Goal: Navigation & Orientation: Find specific page/section

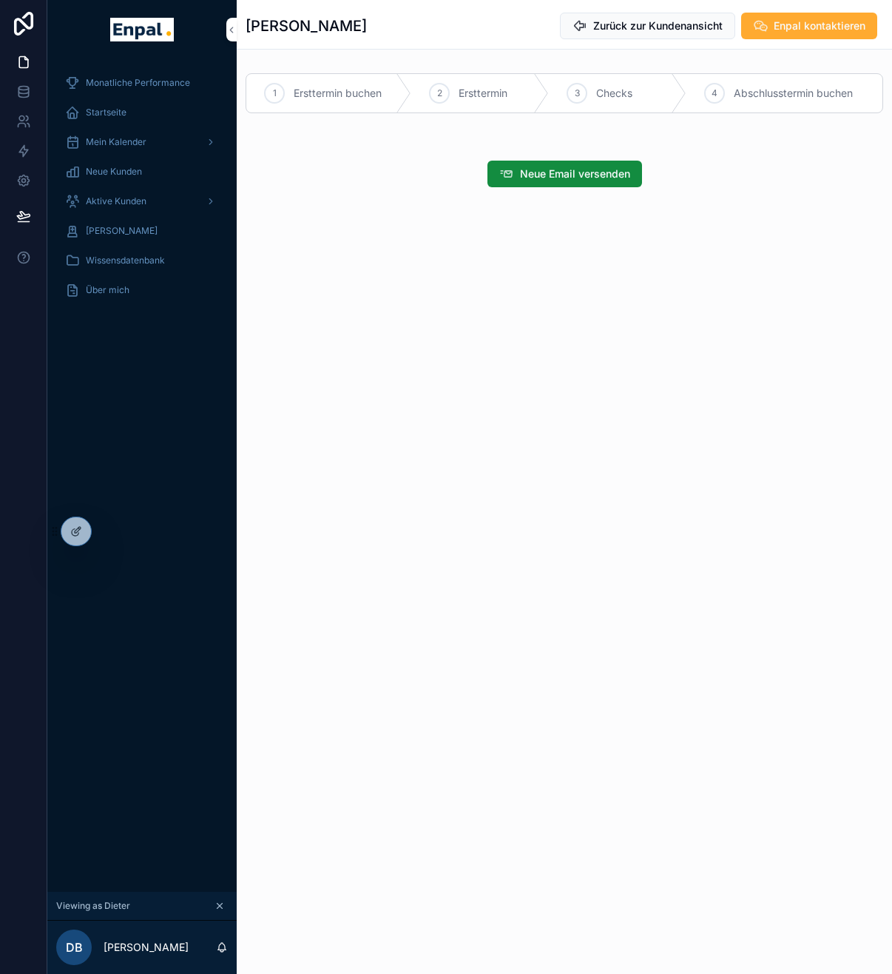
scroll to position [29, 0]
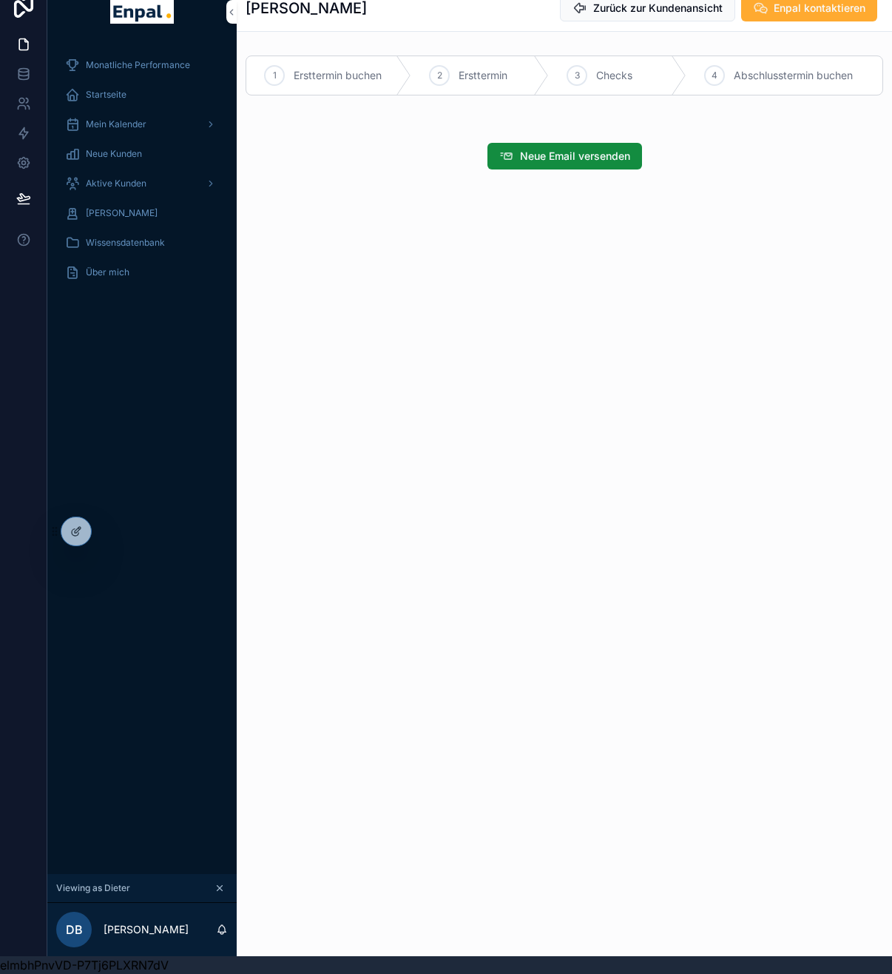
click at [0, 0] on icon at bounding box center [0, 0] width 0 height 0
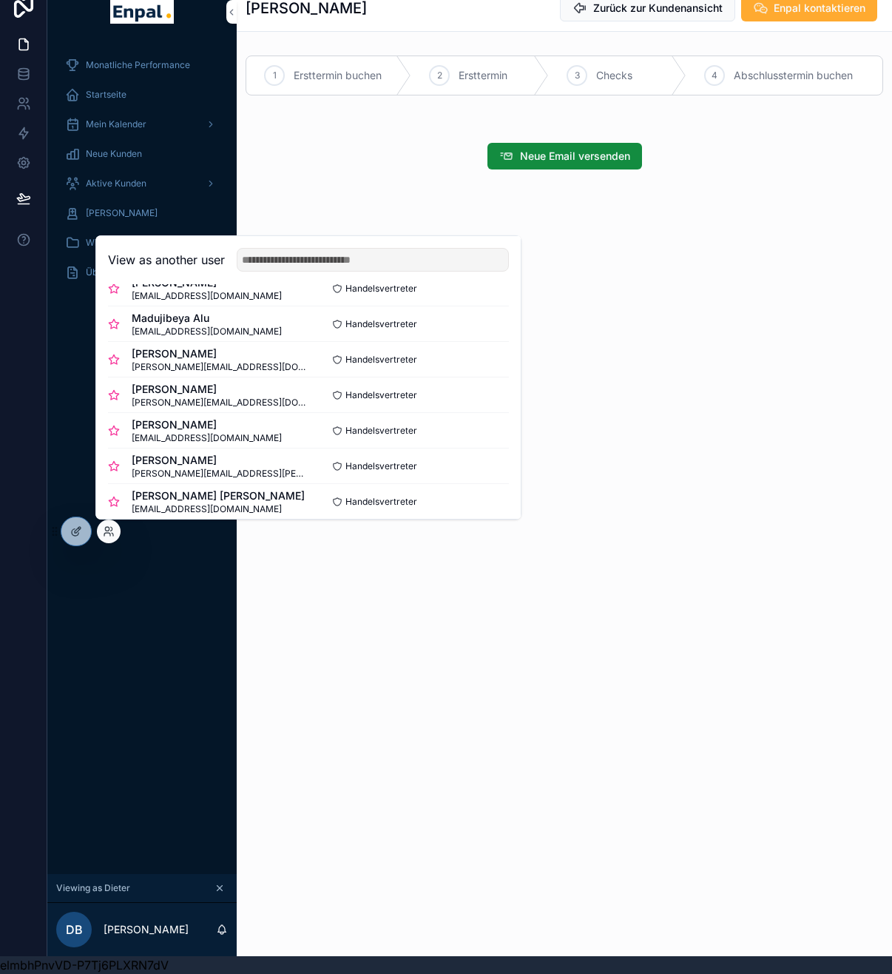
scroll to position [0, 0]
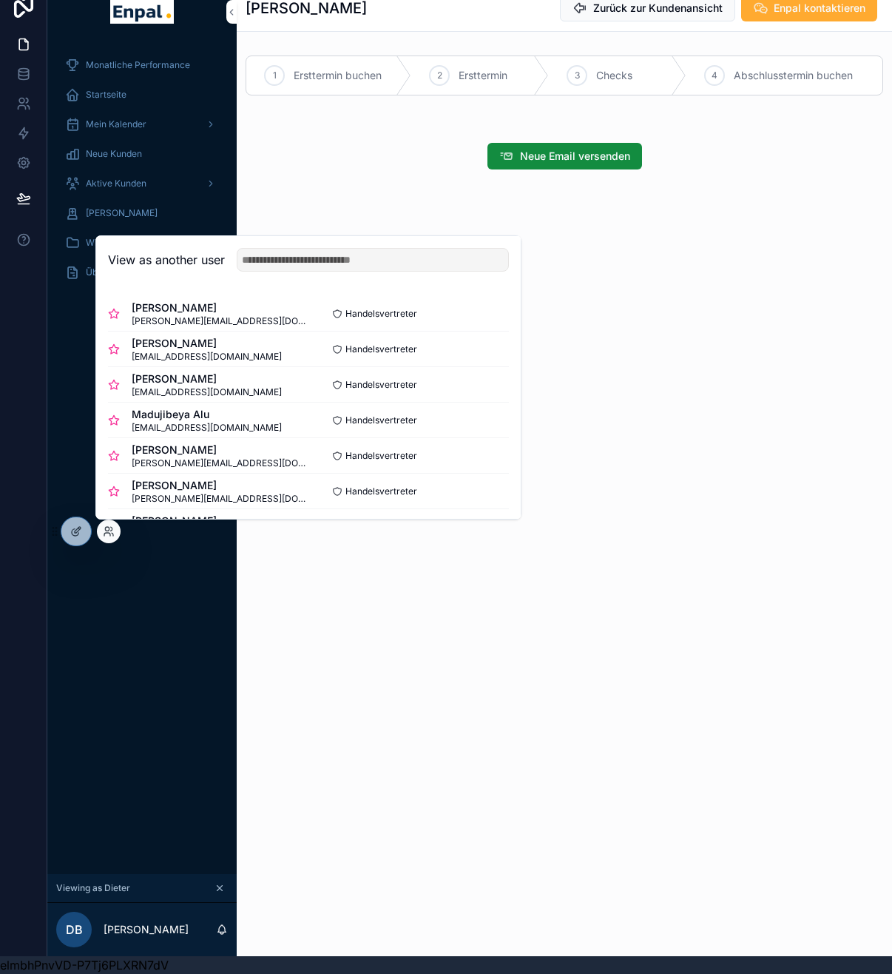
click at [0, 0] on button "Select" at bounding box center [0, 0] width 0 height 0
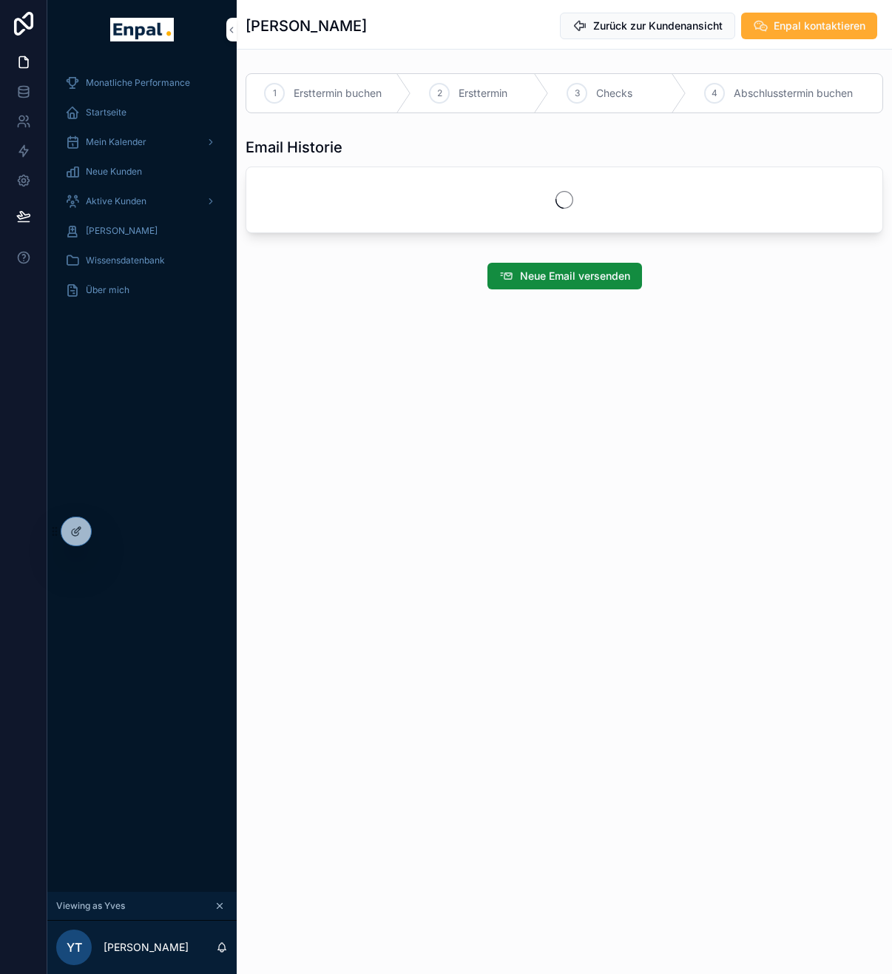
scroll to position [29, 0]
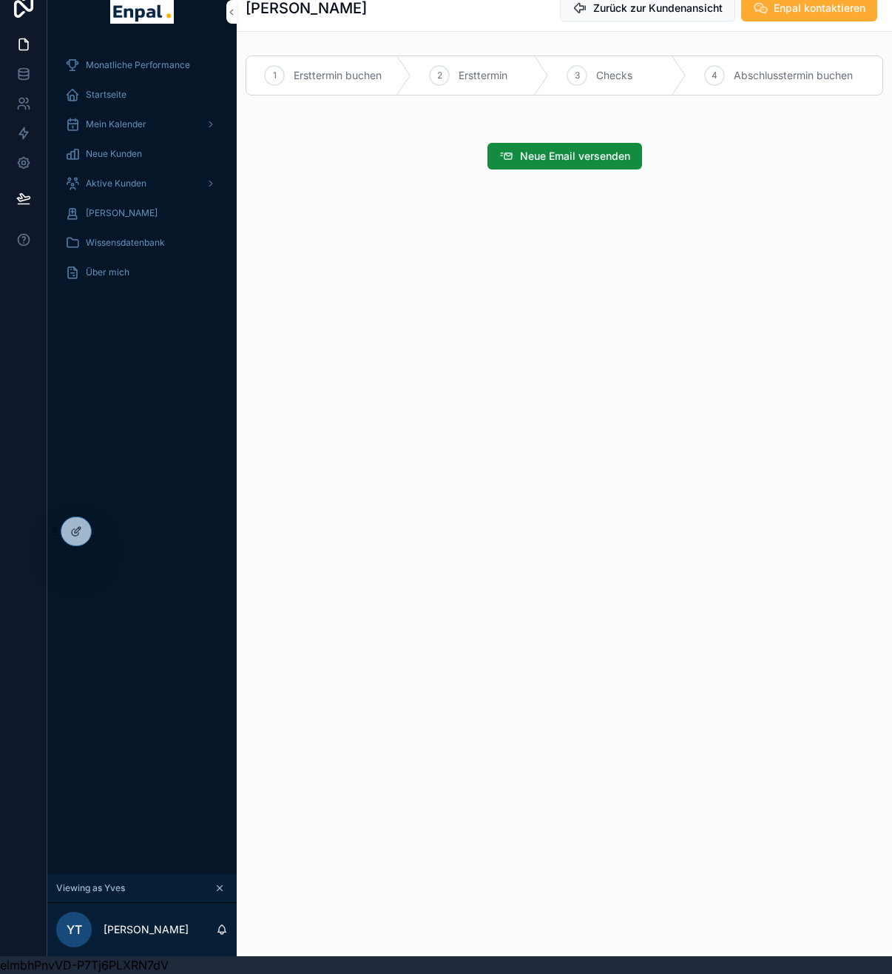
click at [0, 0] on icon at bounding box center [0, 0] width 0 height 0
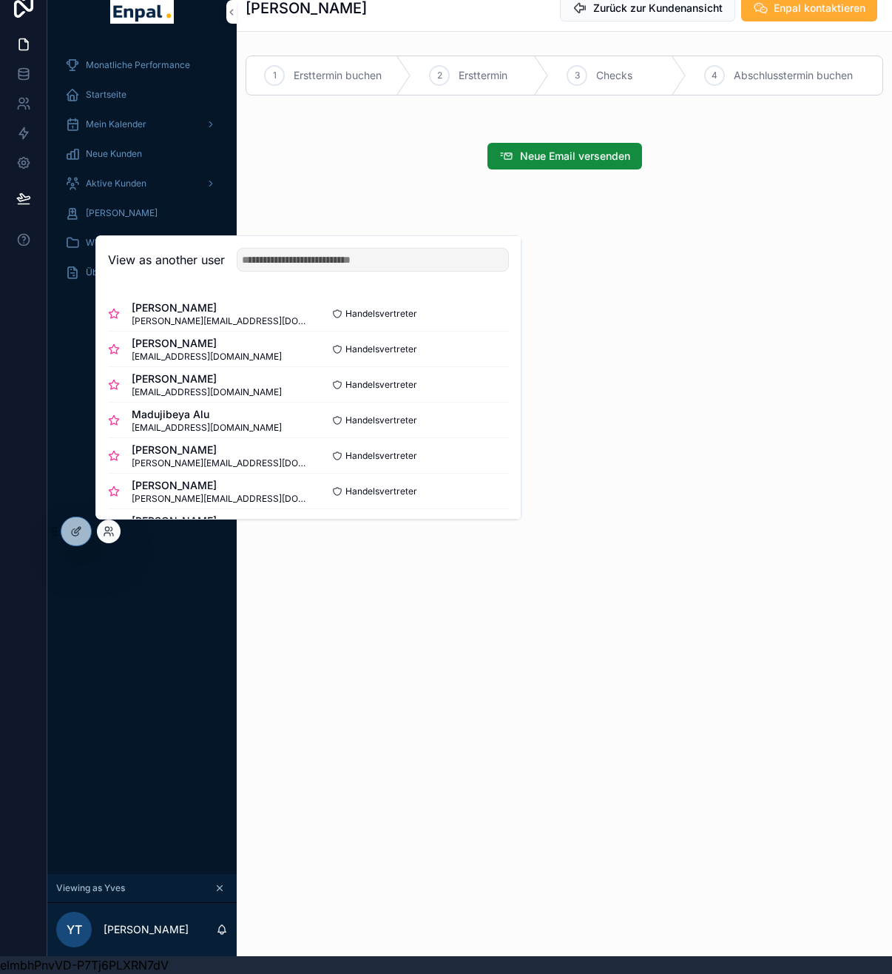
click at [0, 0] on button "Select" at bounding box center [0, 0] width 0 height 0
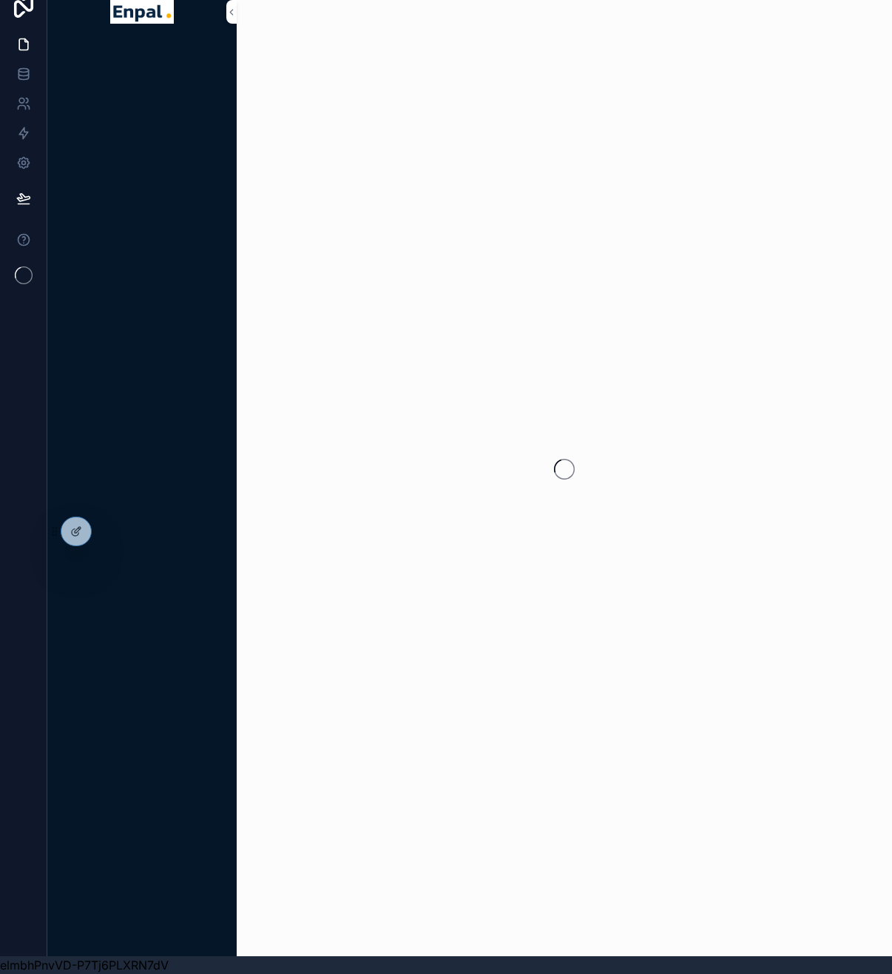
scroll to position [18, 0]
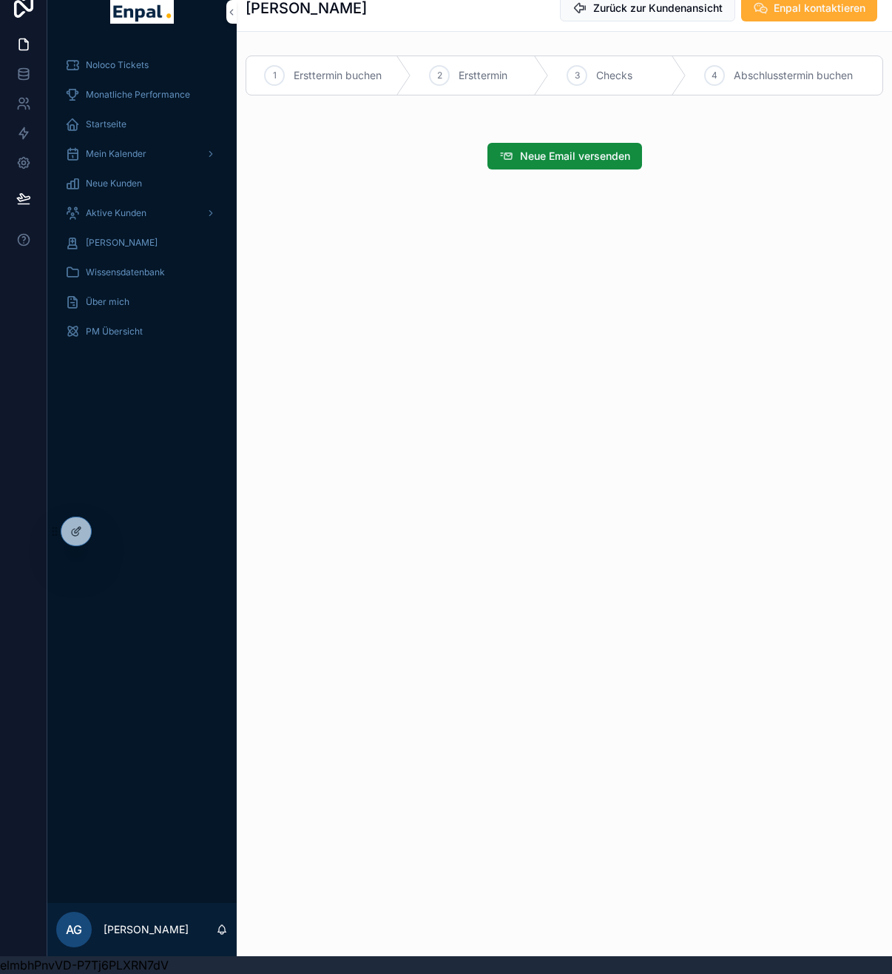
click at [157, 491] on div "Noloco Tickets Monatliche Performance Startseite Mein Kalender Neue Kunden Akti…" at bounding box center [141, 471] width 189 height 861
click at [0, 0] on icon at bounding box center [0, 0] width 0 height 0
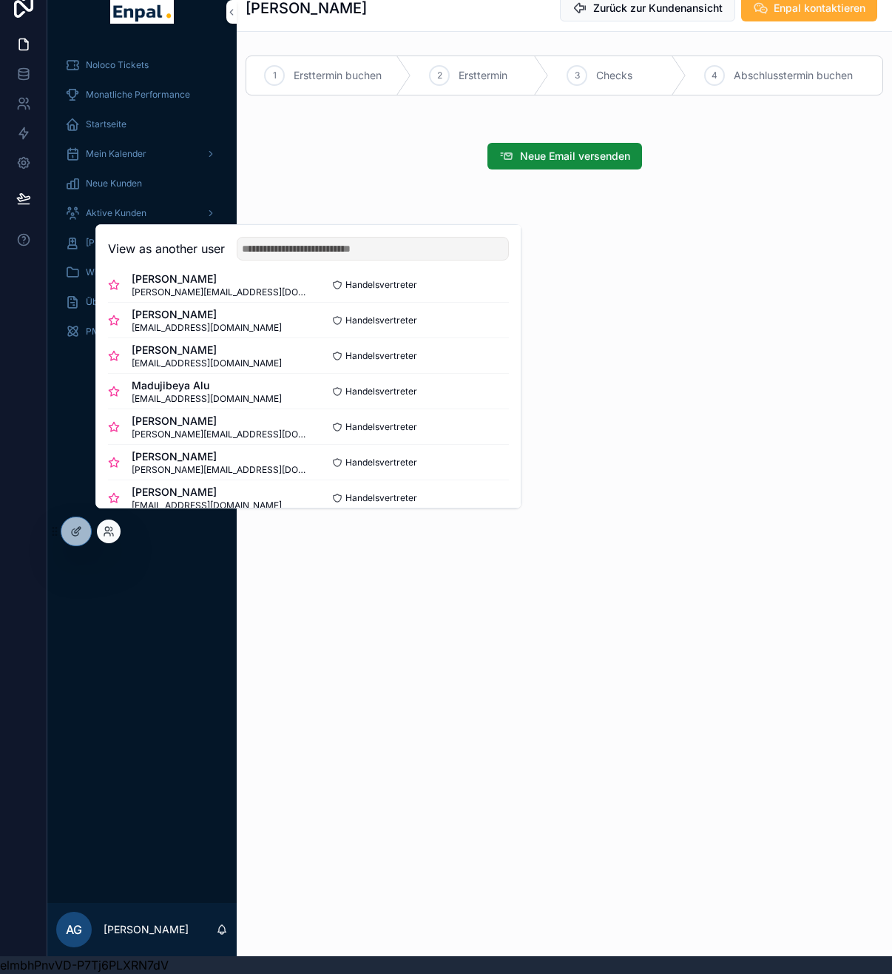
scroll to position [27, 0]
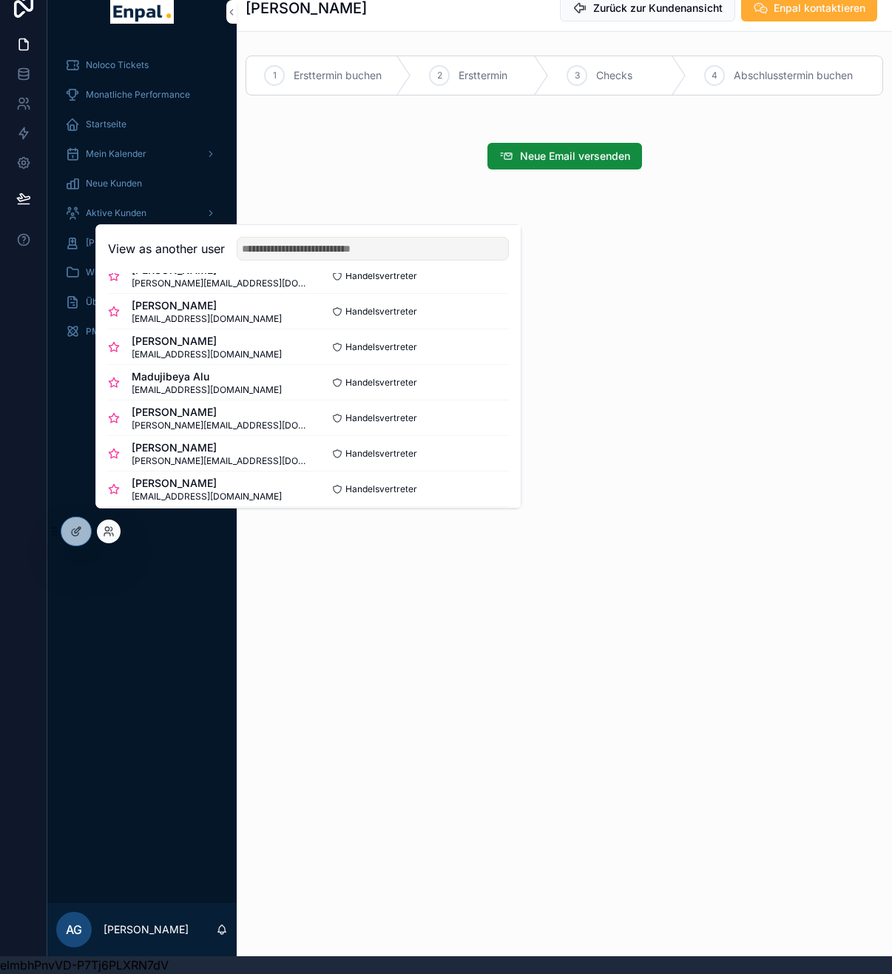
click at [0, 0] on button "Select" at bounding box center [0, 0] width 0 height 0
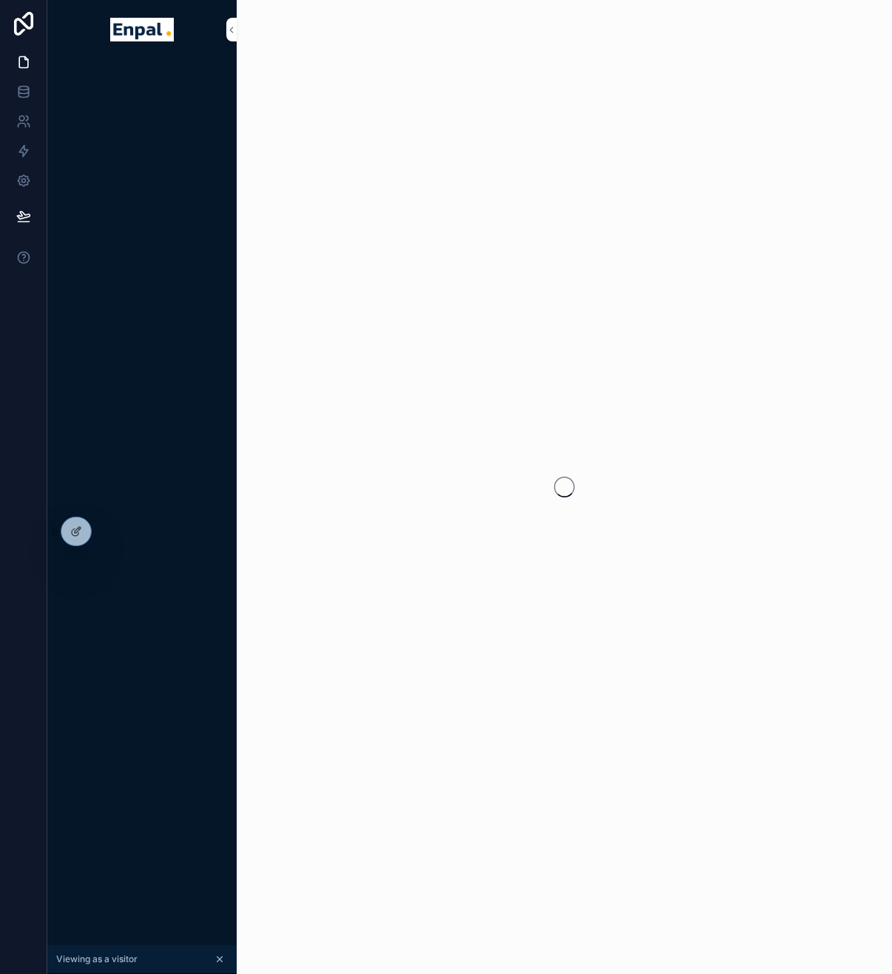
scroll to position [18, 0]
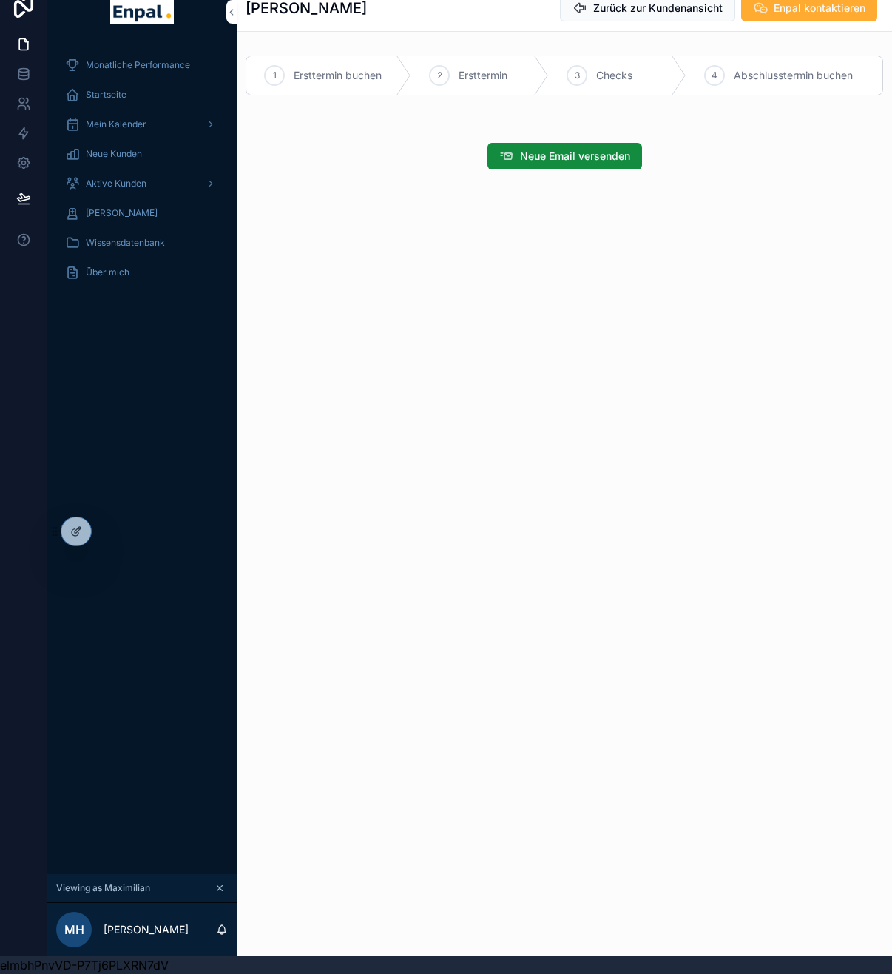
click at [132, 183] on span "Aktive Kunden" at bounding box center [116, 184] width 61 height 12
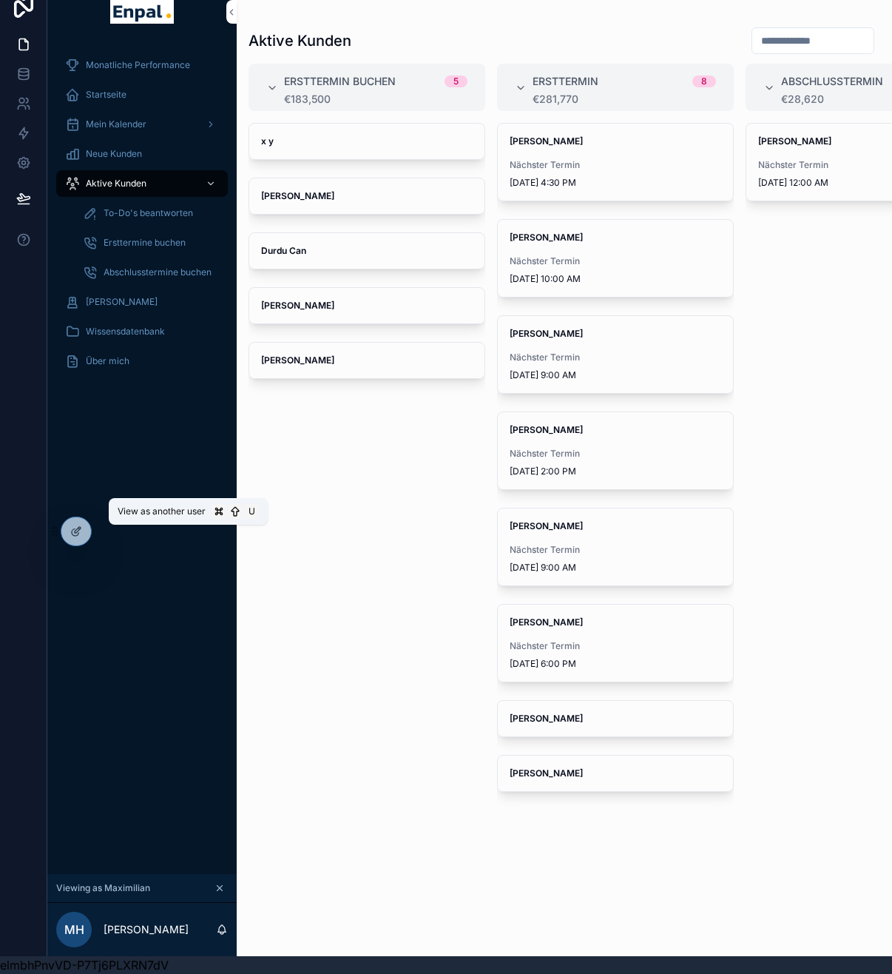
click at [0, 0] on icon at bounding box center [0, 0] width 0 height 0
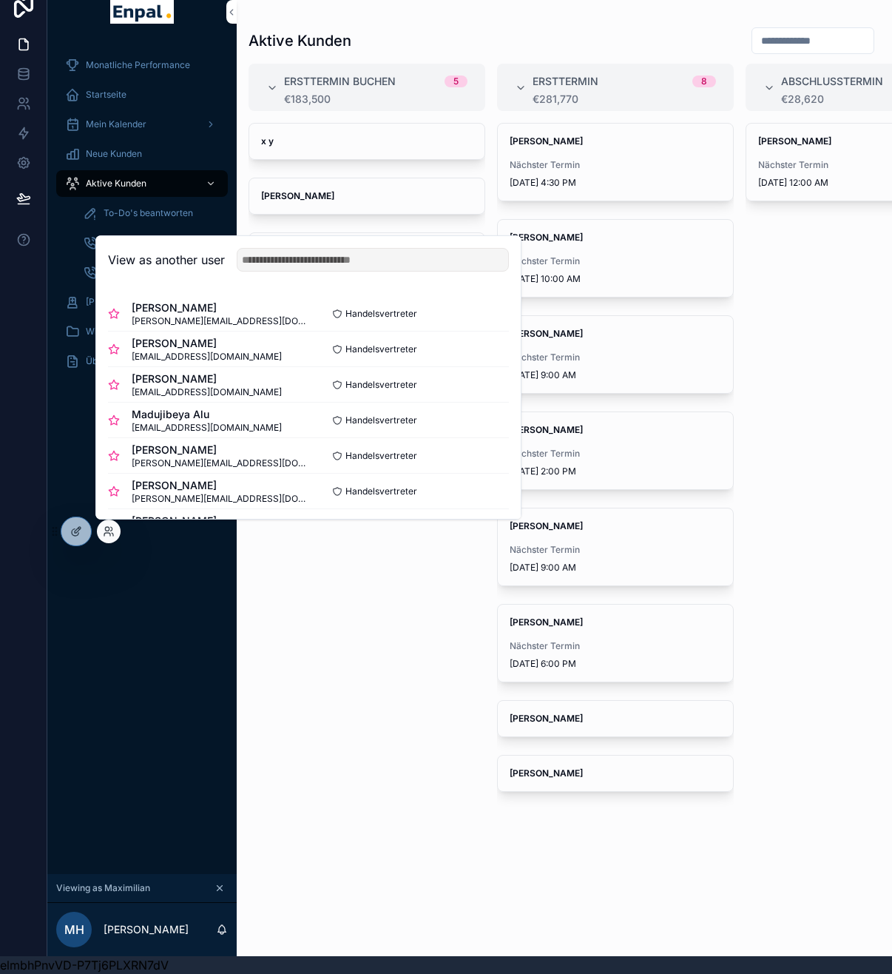
click at [0, 0] on button "Select" at bounding box center [0, 0] width 0 height 0
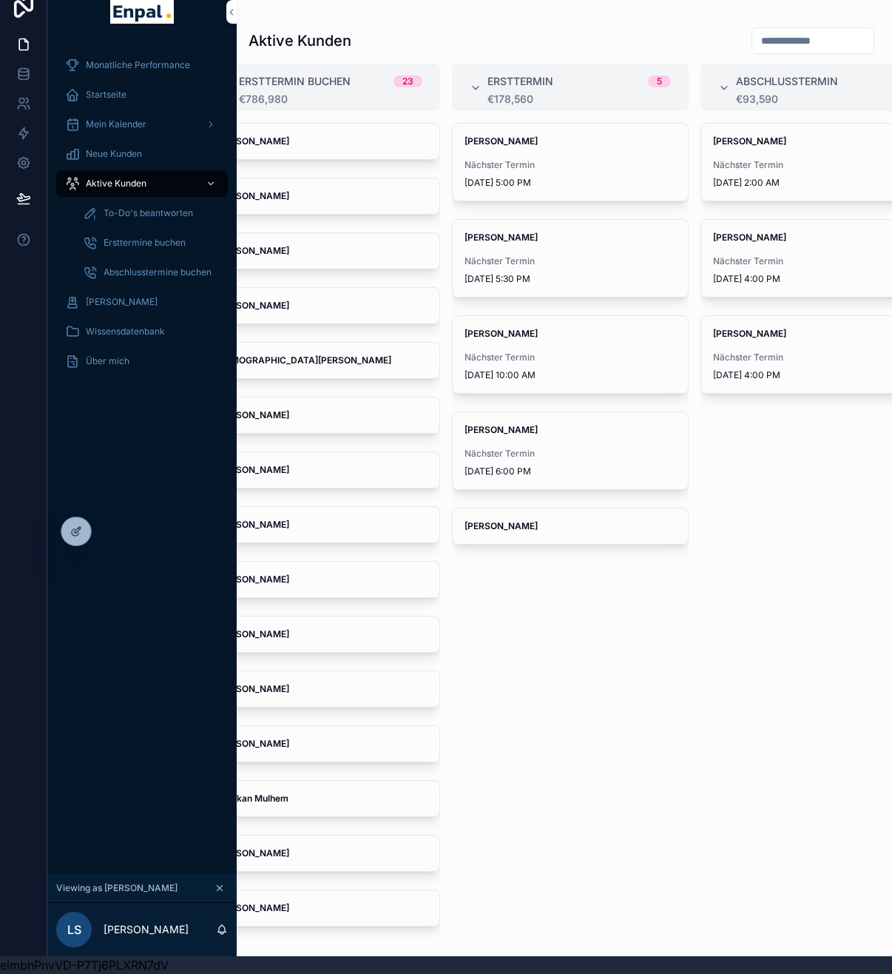
scroll to position [0, 91]
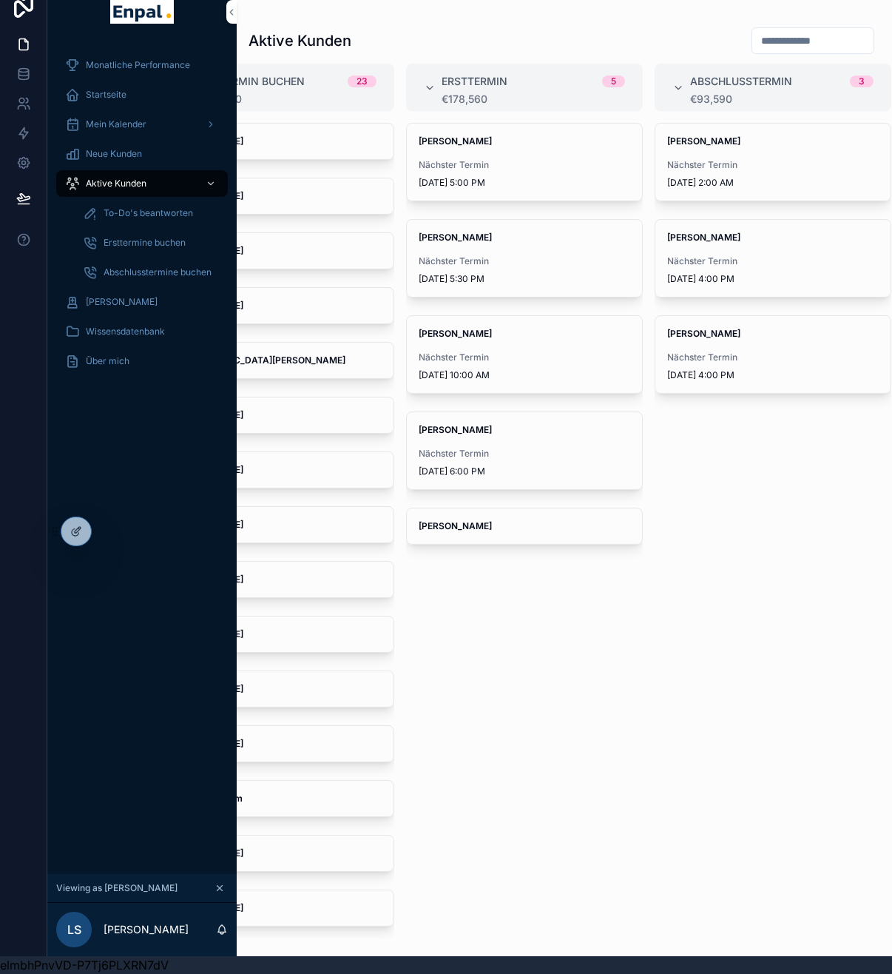
click at [0, 0] on icon at bounding box center [0, 0] width 0 height 0
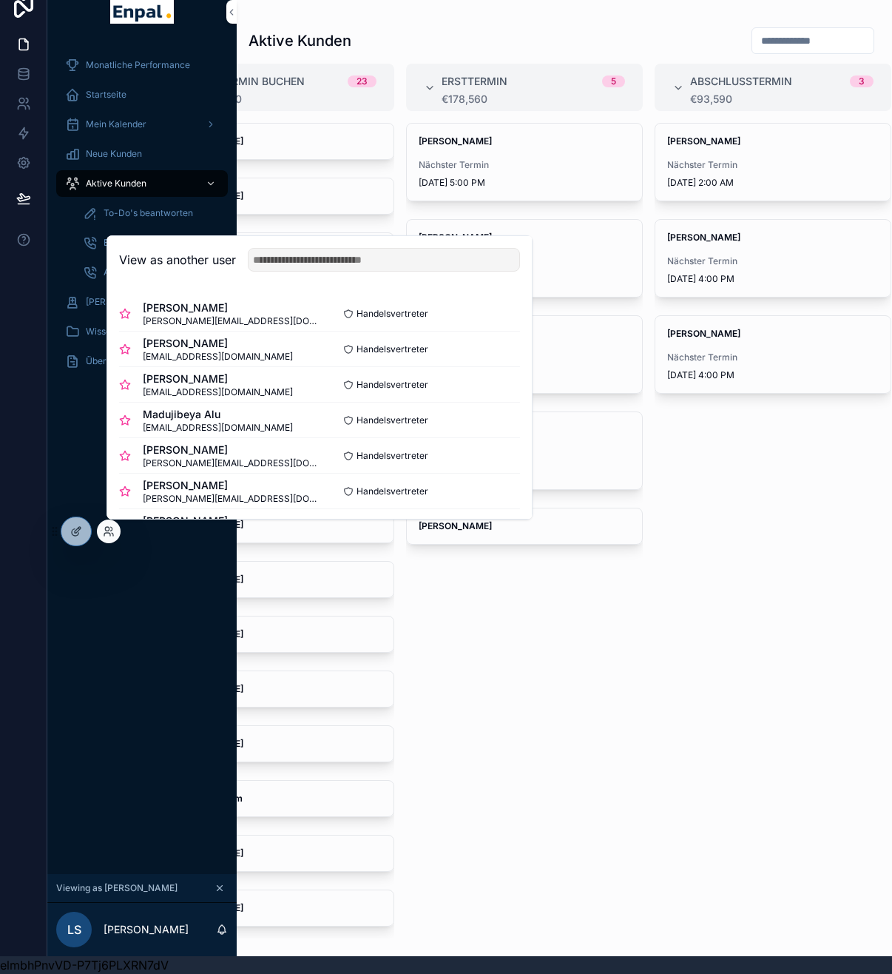
scroll to position [31, 0]
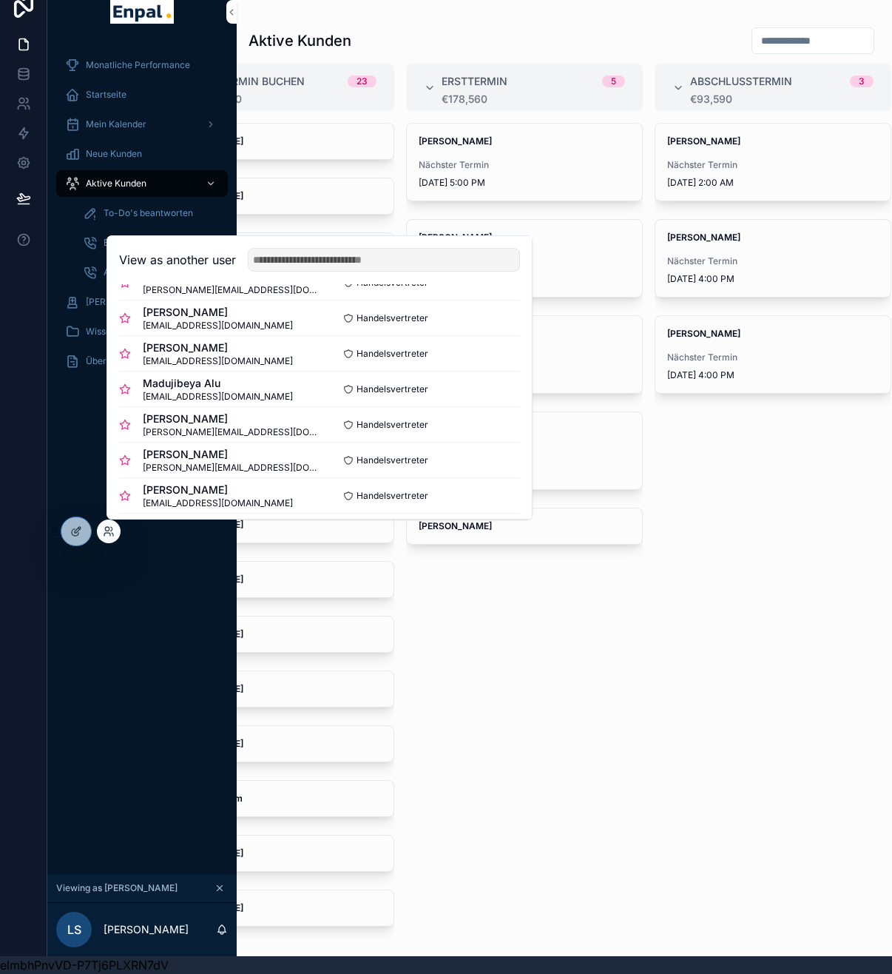
click at [0, 0] on button "Select" at bounding box center [0, 0] width 0 height 0
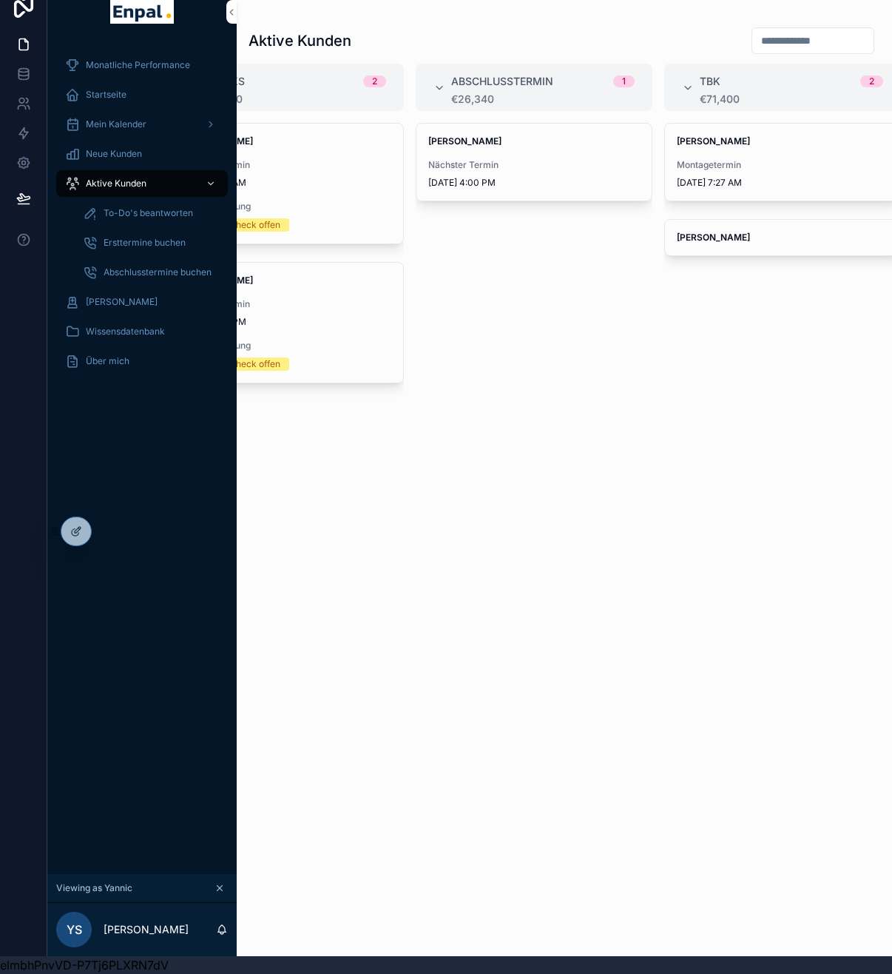
scroll to position [0, 588]
click at [771, 144] on div "[PERSON_NAME] Montagetermin [DATE] 7:27 AM" at bounding box center [772, 162] width 235 height 77
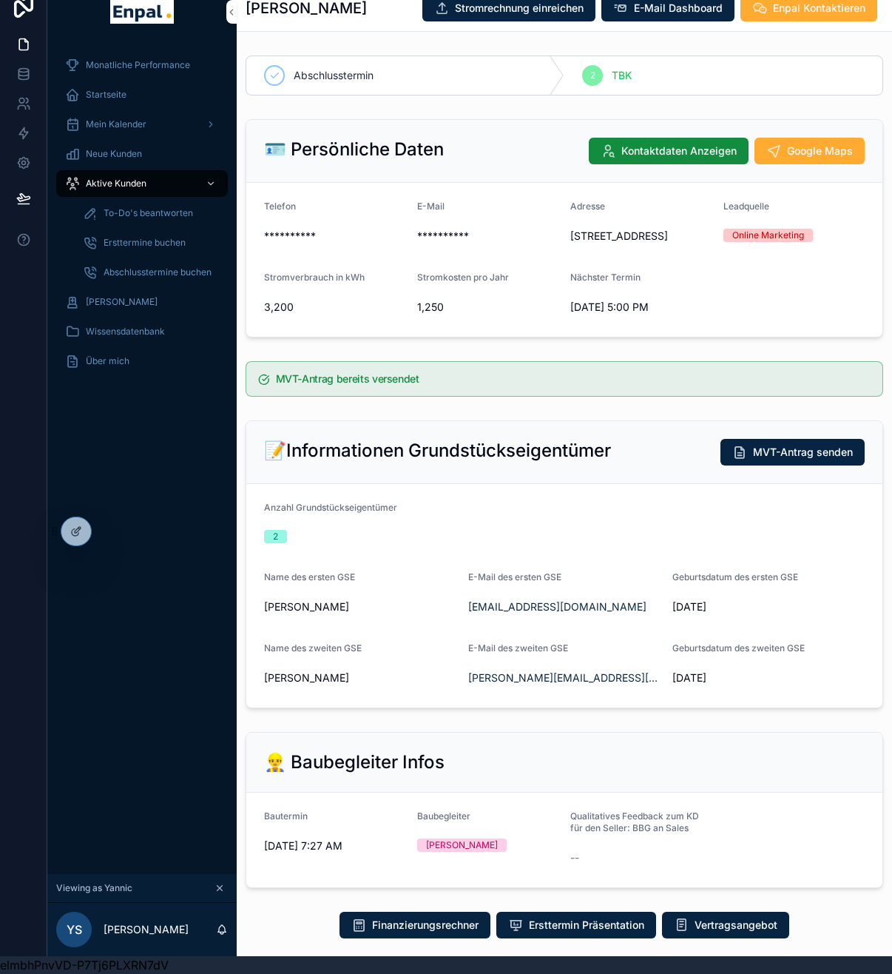
click at [118, 182] on div "Aktive Kunden" at bounding box center [142, 184] width 154 height 24
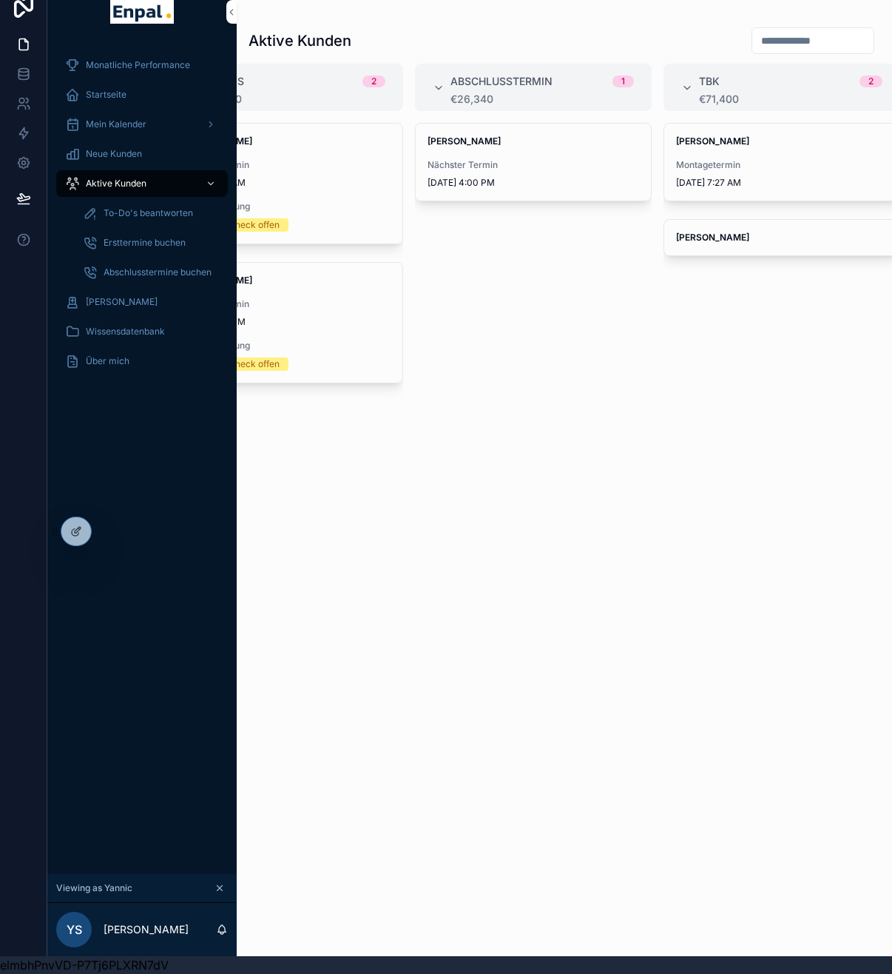
scroll to position [0, 588]
click at [740, 239] on div "Thorsten Bungarten" at bounding box center [772, 238] width 235 height 36
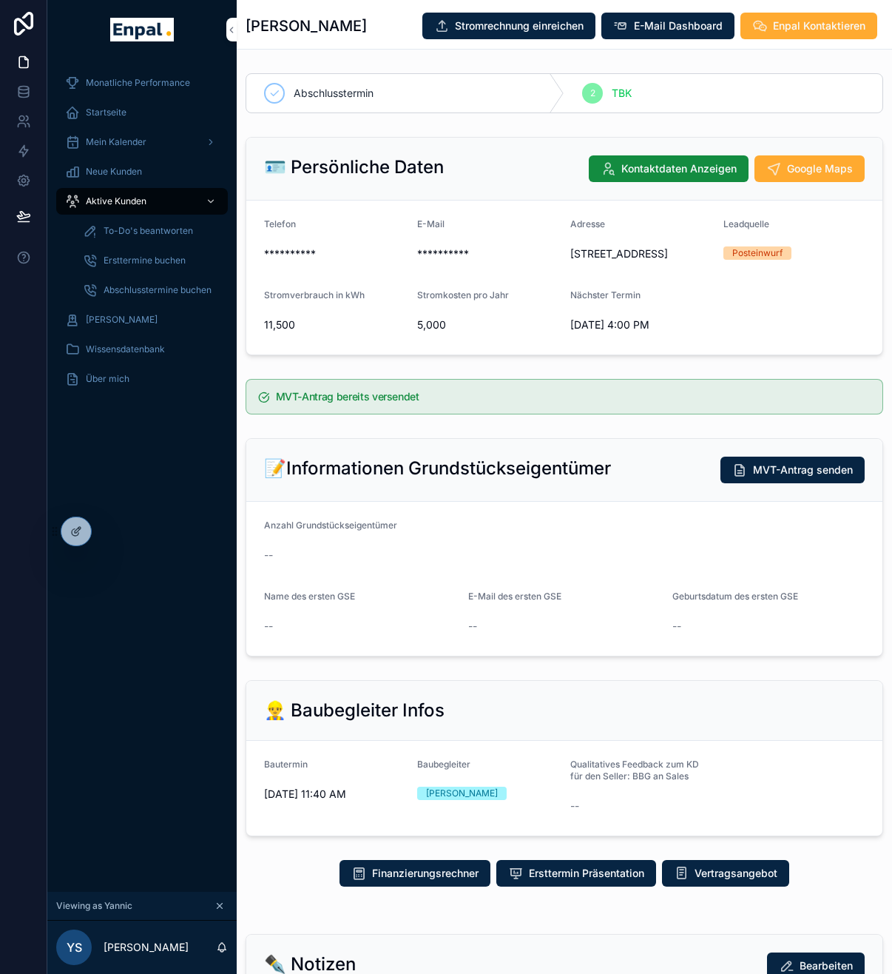
click at [113, 195] on span "Aktive Kunden" at bounding box center [116, 201] width 61 height 12
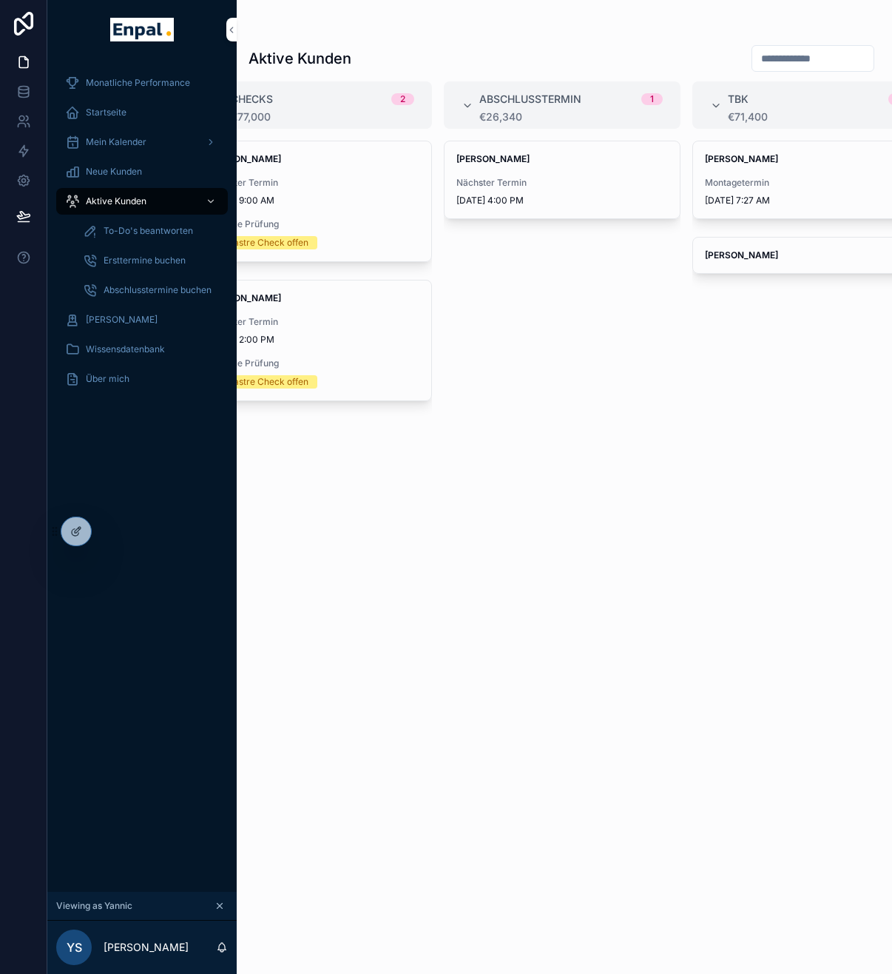
scroll to position [0, 588]
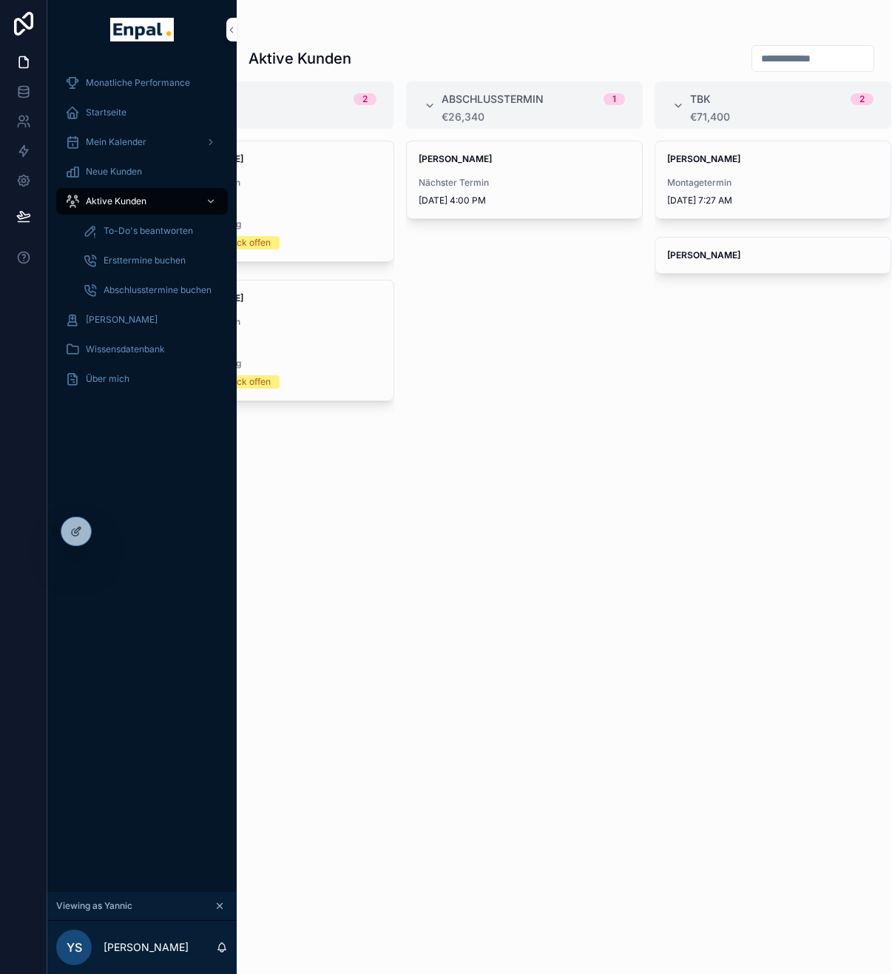
click at [756, 165] on div "Carsten Weiler Montagetermin 10/1/2025 7:27 AM" at bounding box center [772, 179] width 235 height 77
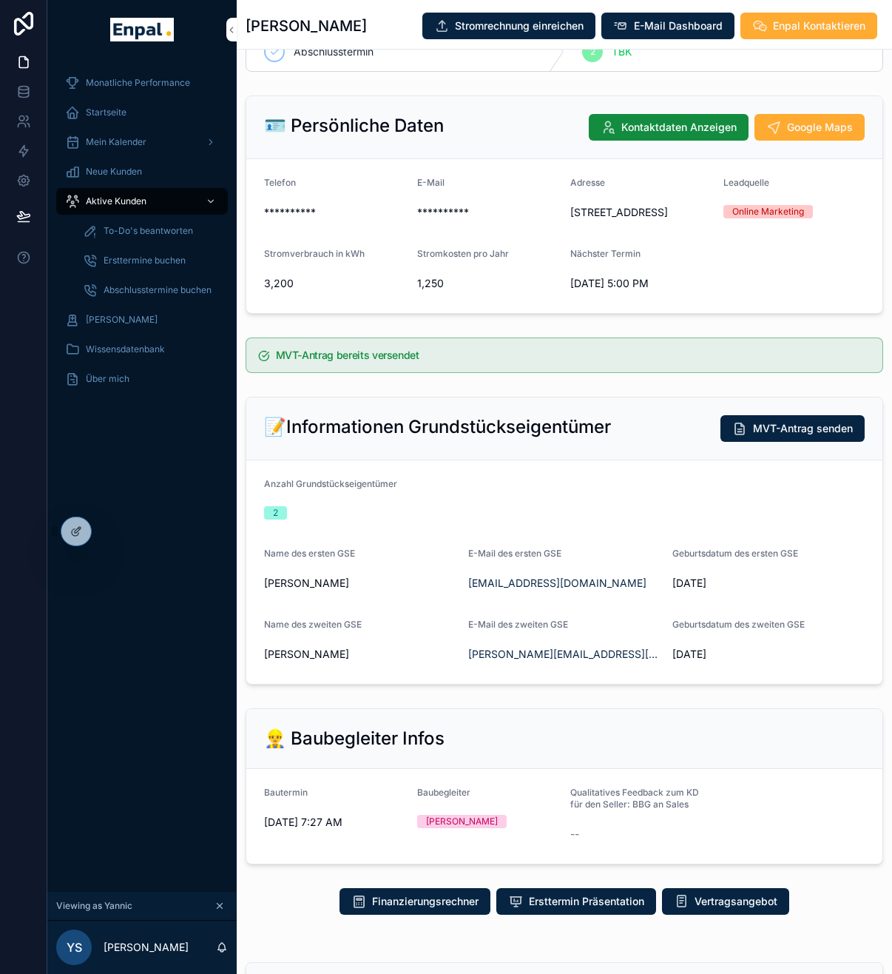
scroll to position [59, 0]
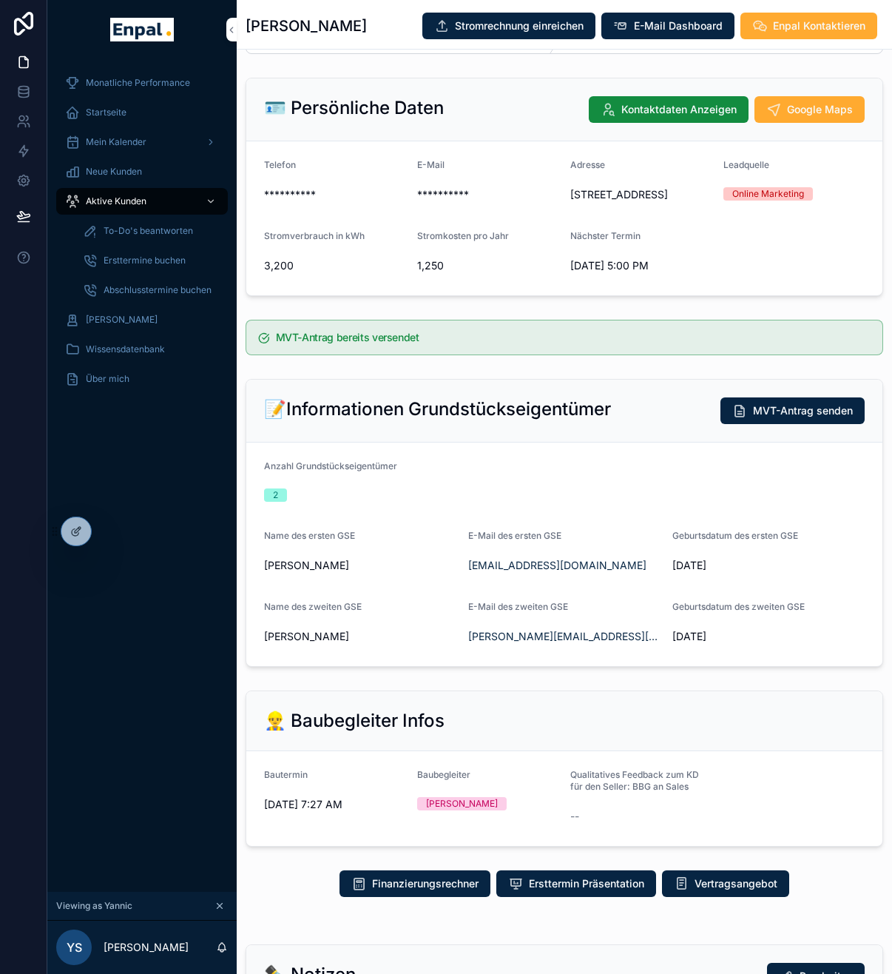
click at [143, 204] on div "Aktive Kunden" at bounding box center [142, 201] width 154 height 24
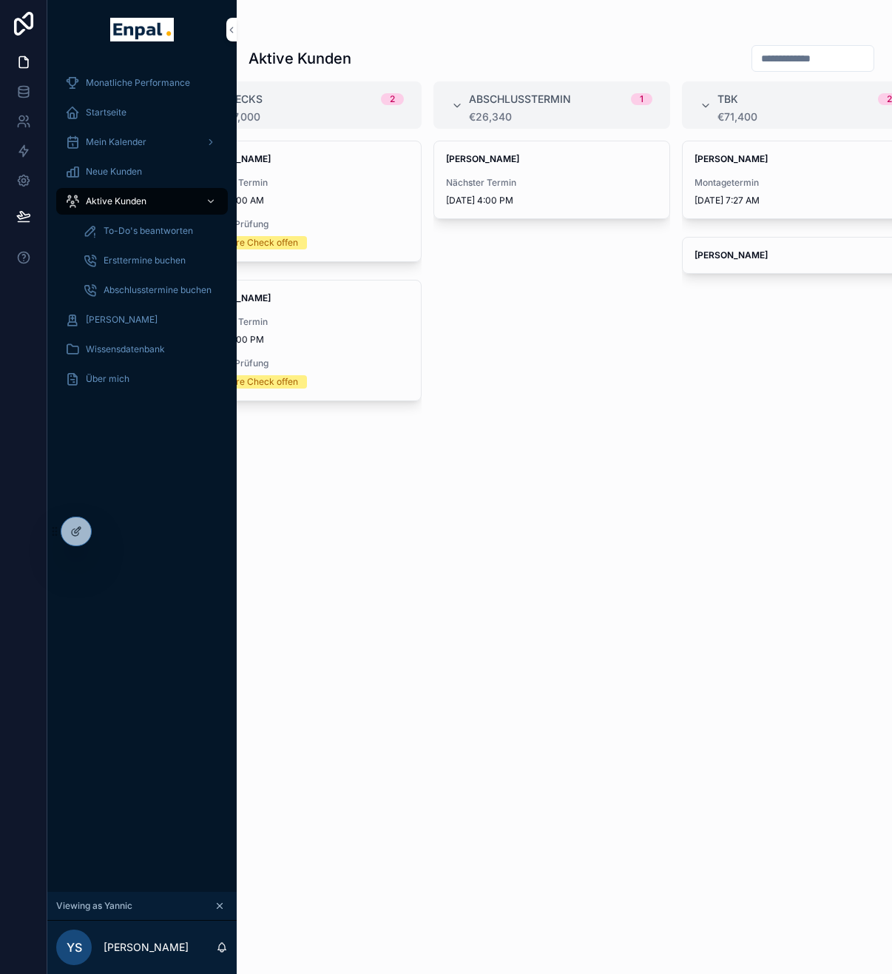
scroll to position [0, 588]
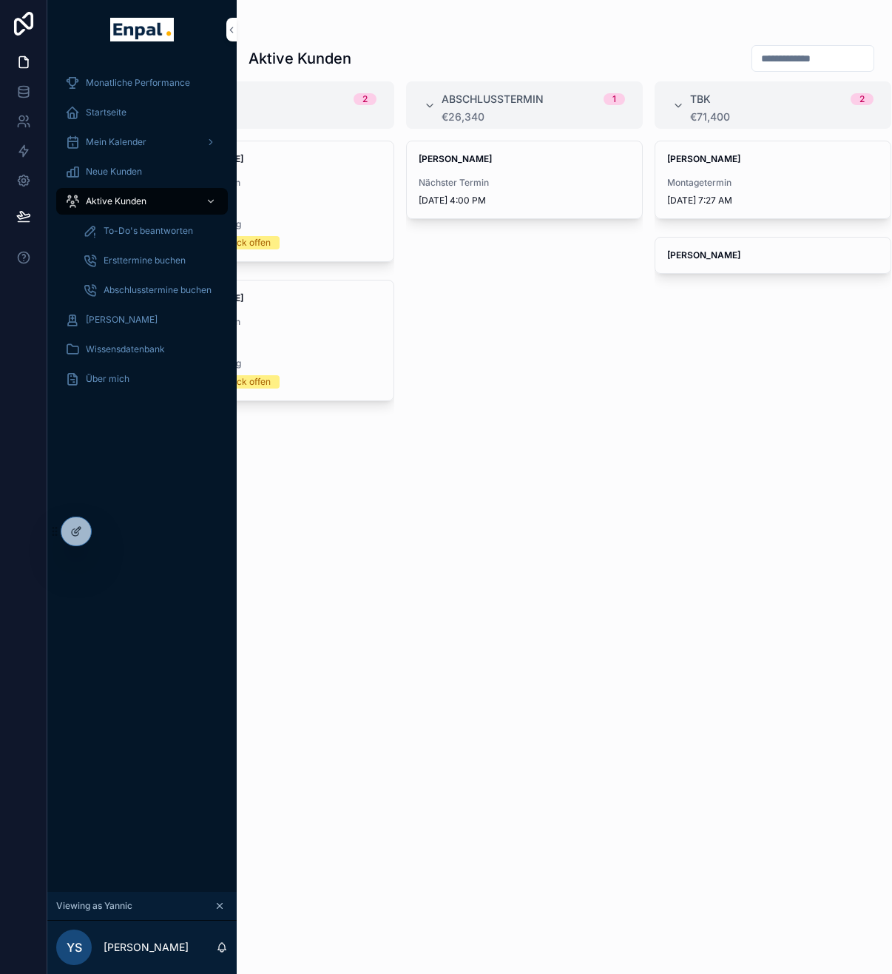
click at [705, 193] on div "Montagetermin 10/1/2025 7:27 AM" at bounding box center [773, 192] width 212 height 30
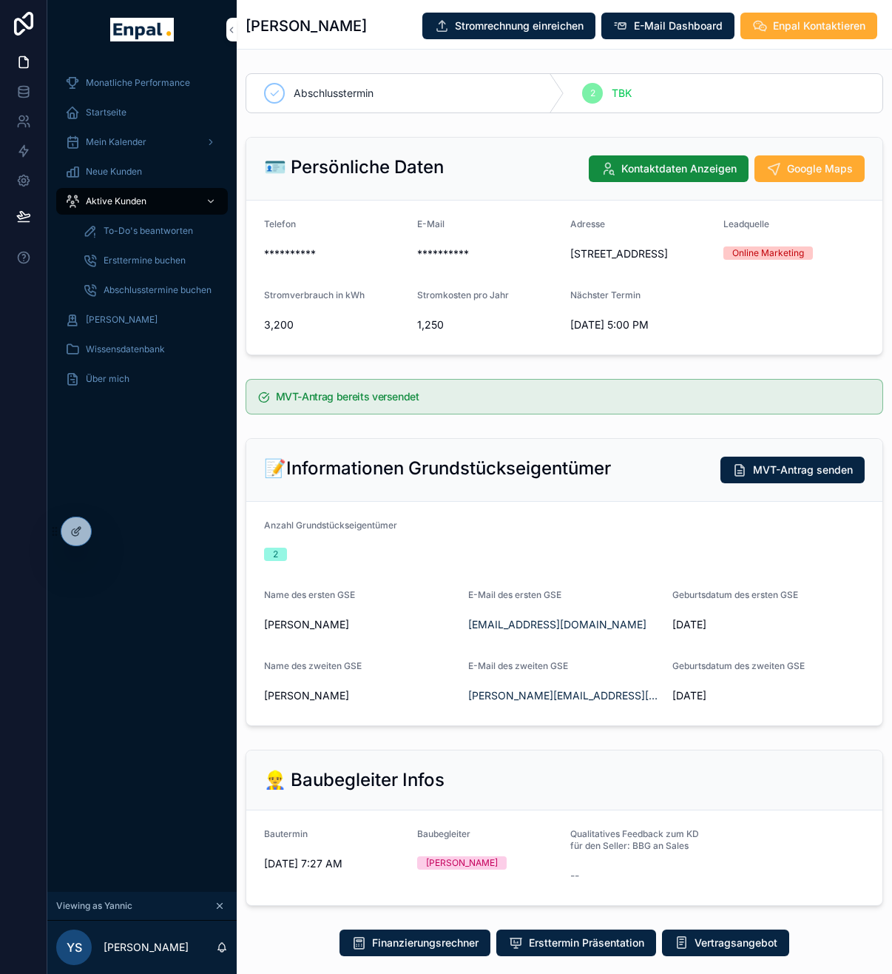
click at [105, 207] on div "Aktive Kunden" at bounding box center [142, 201] width 154 height 24
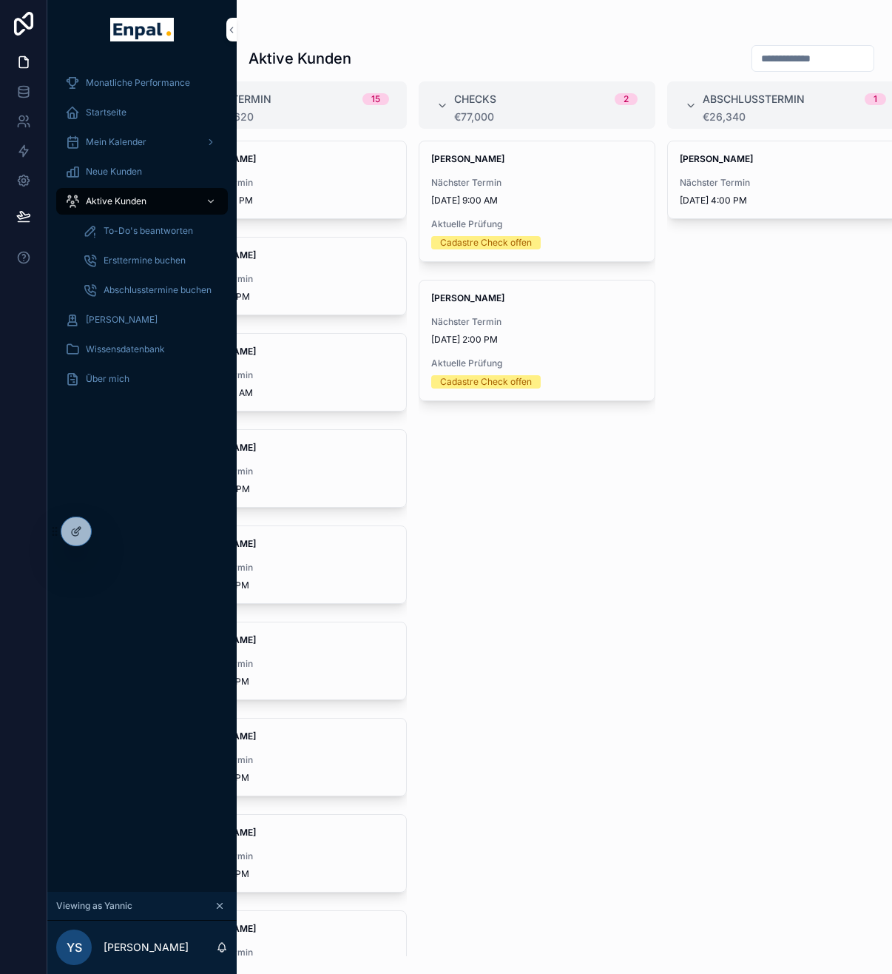
scroll to position [0, 588]
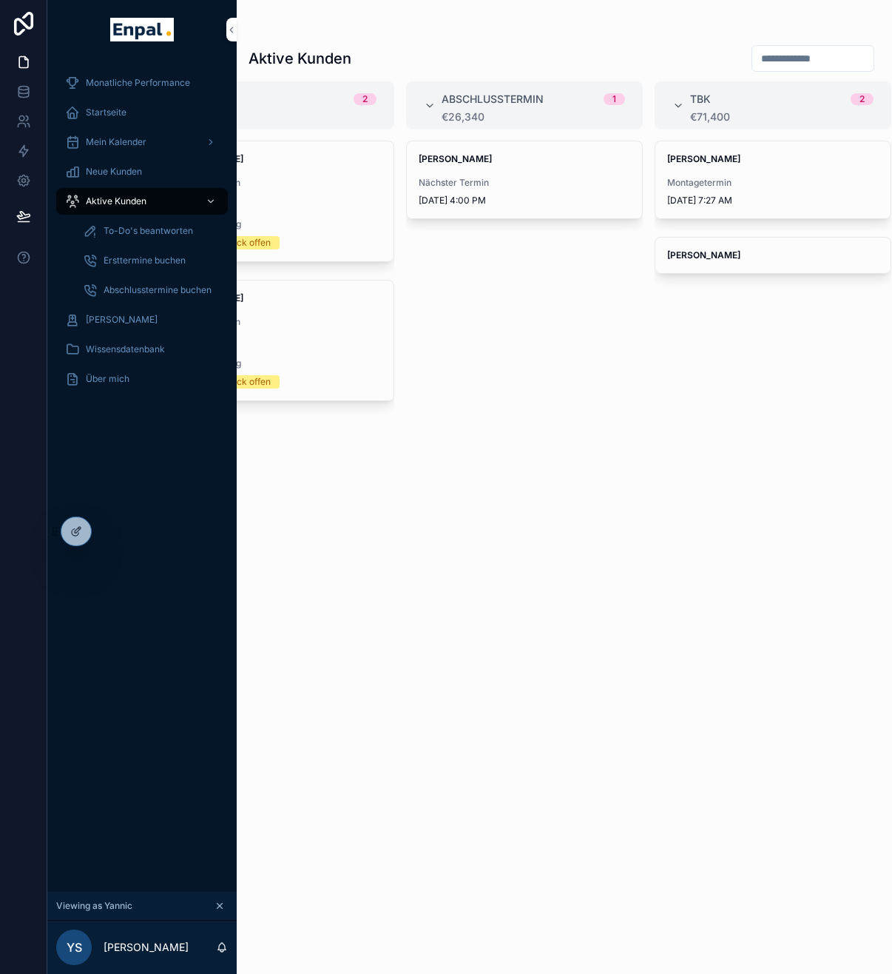
click at [0, 0] on icon at bounding box center [0, 0] width 0 height 0
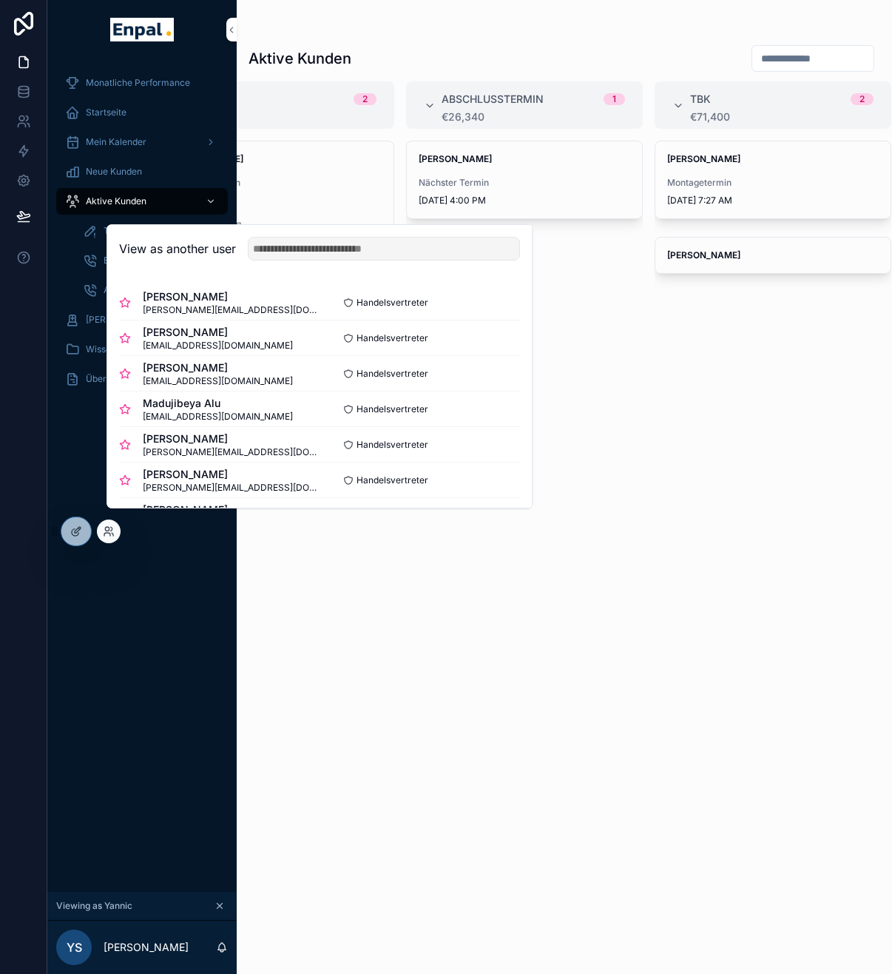
click at [0, 0] on button "Select" at bounding box center [0, 0] width 0 height 0
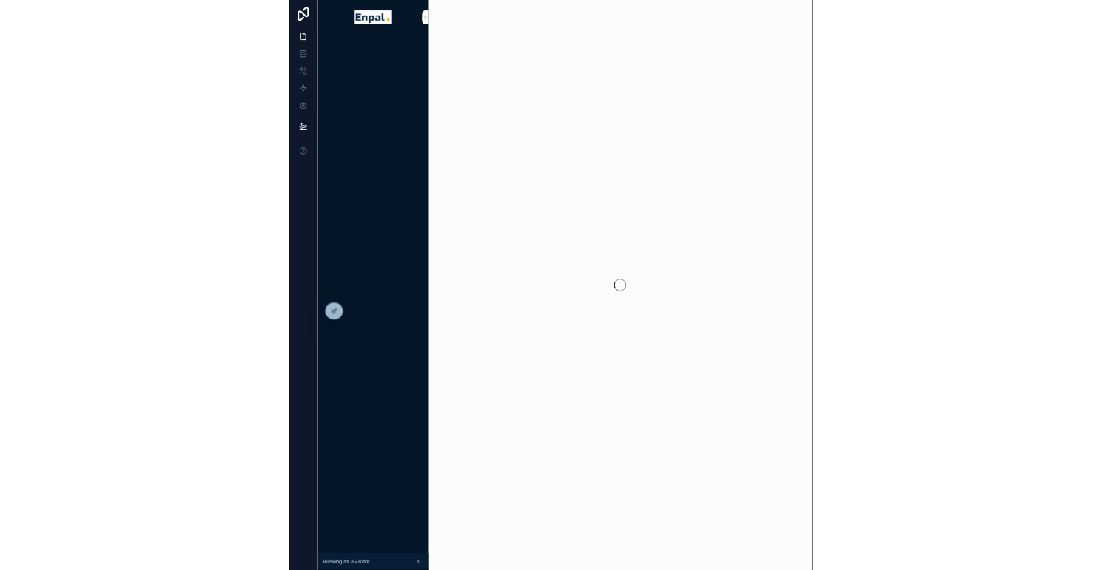
scroll to position [0, 11]
